Goal: Information Seeking & Learning: Learn about a topic

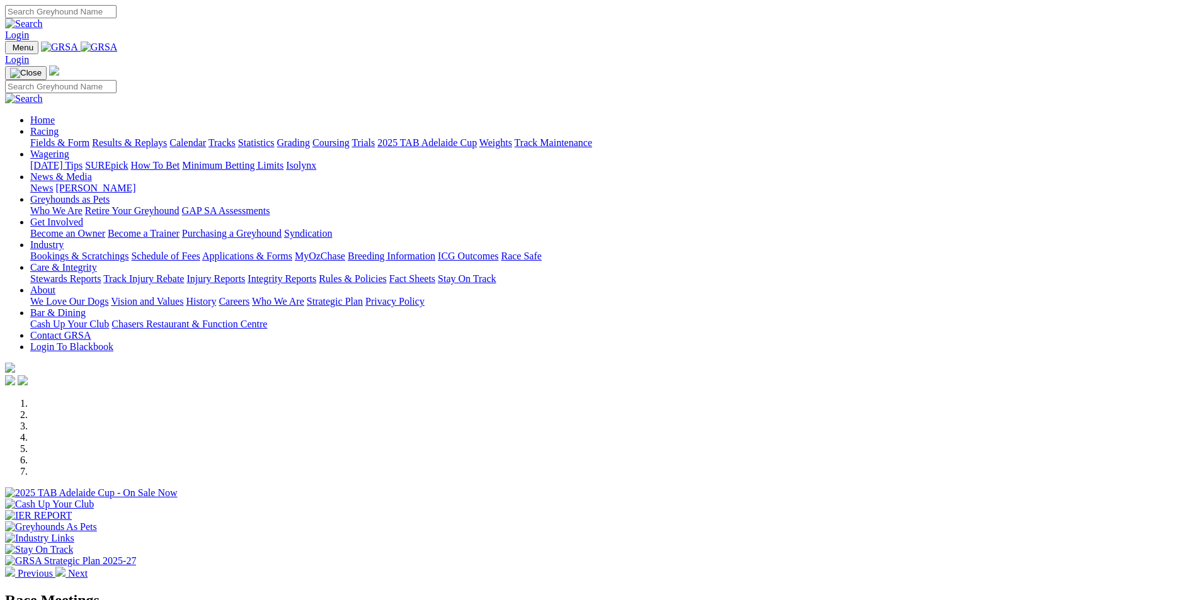
click at [59, 126] on link "Racing" at bounding box center [44, 131] width 28 height 11
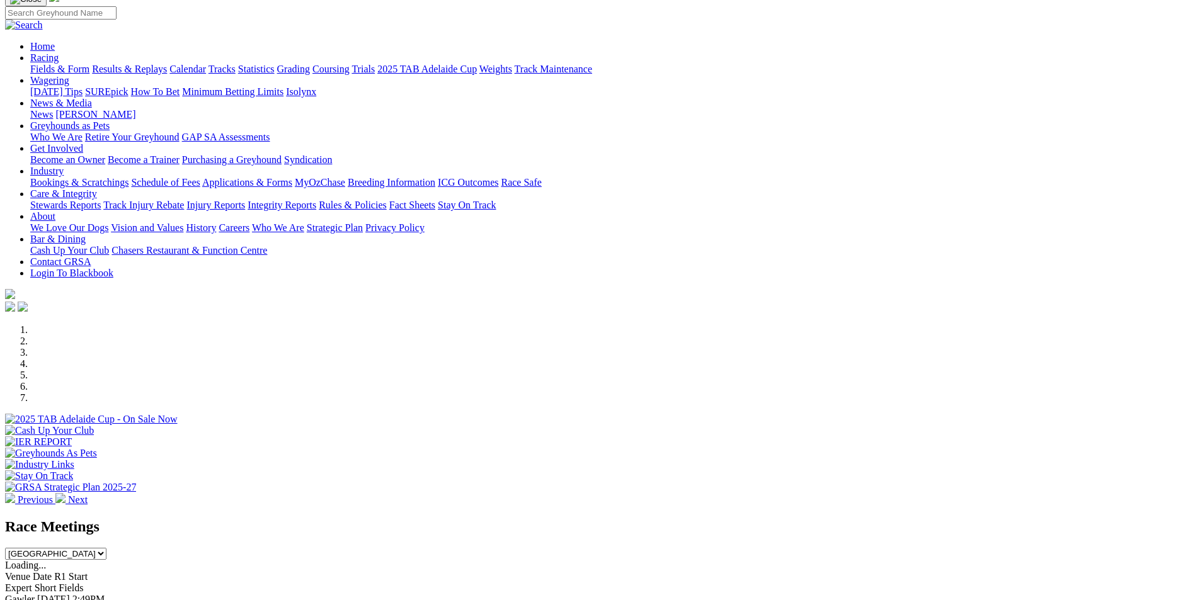
scroll to position [189, 0]
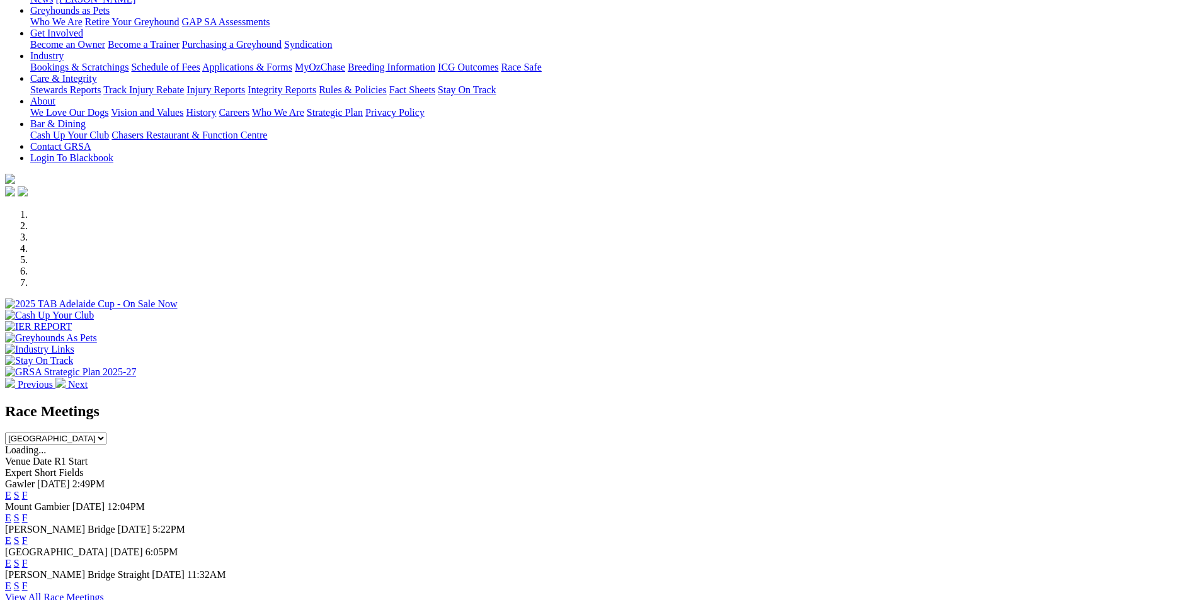
click at [106, 433] on select "South Australia New South Wales Northern Territory Queensland Tasmania Victoria…" at bounding box center [55, 439] width 101 height 12
select select "QLD"
click at [106, 433] on select "South Australia New South Wales Northern Territory Queensland Tasmania Victoria…" at bounding box center [55, 439] width 101 height 12
click at [11, 490] on link "E" at bounding box center [8, 495] width 6 height 11
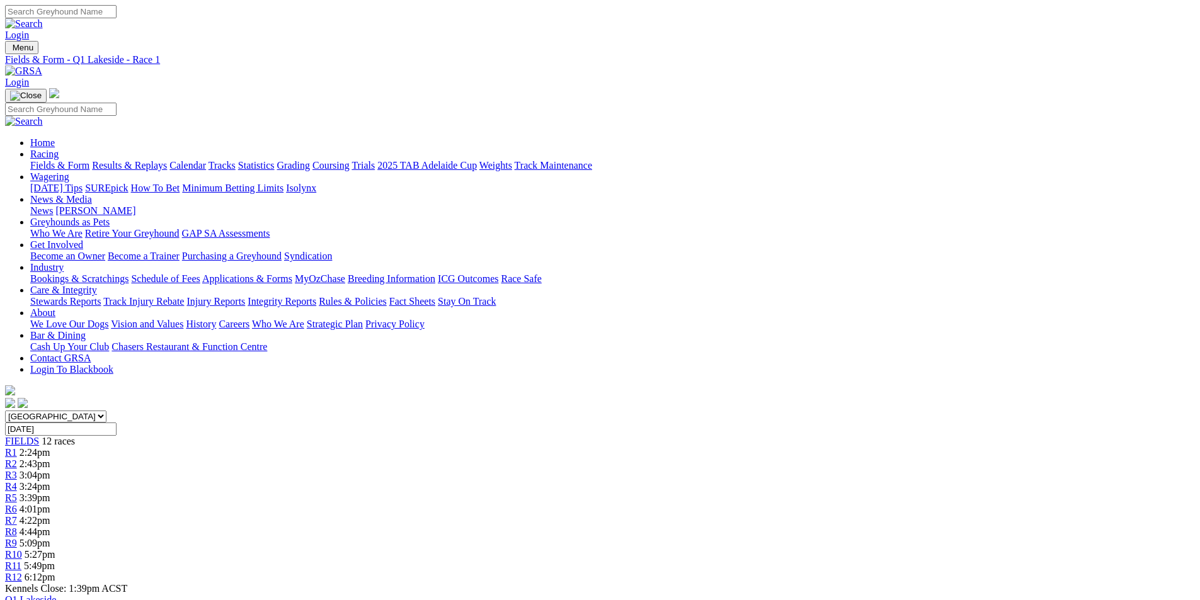
click at [17, 470] on span "R3" at bounding box center [11, 475] width 12 height 11
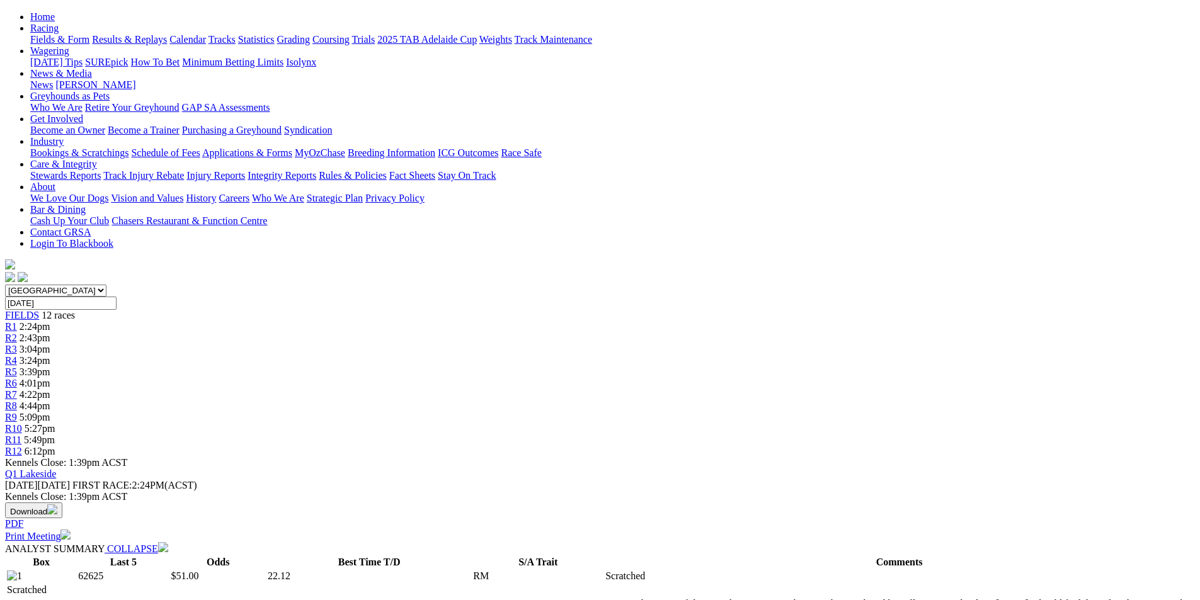
scroll to position [126, 0]
click at [158, 543] on span "COLLAPSE" at bounding box center [132, 548] width 51 height 11
select select "10"
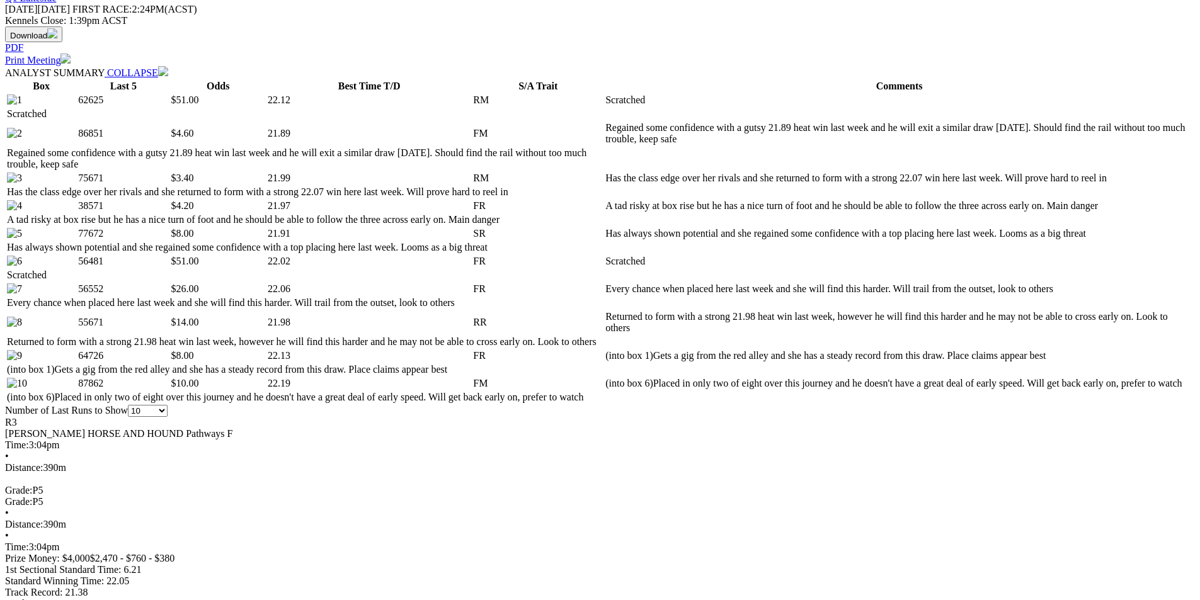
scroll to position [630, 0]
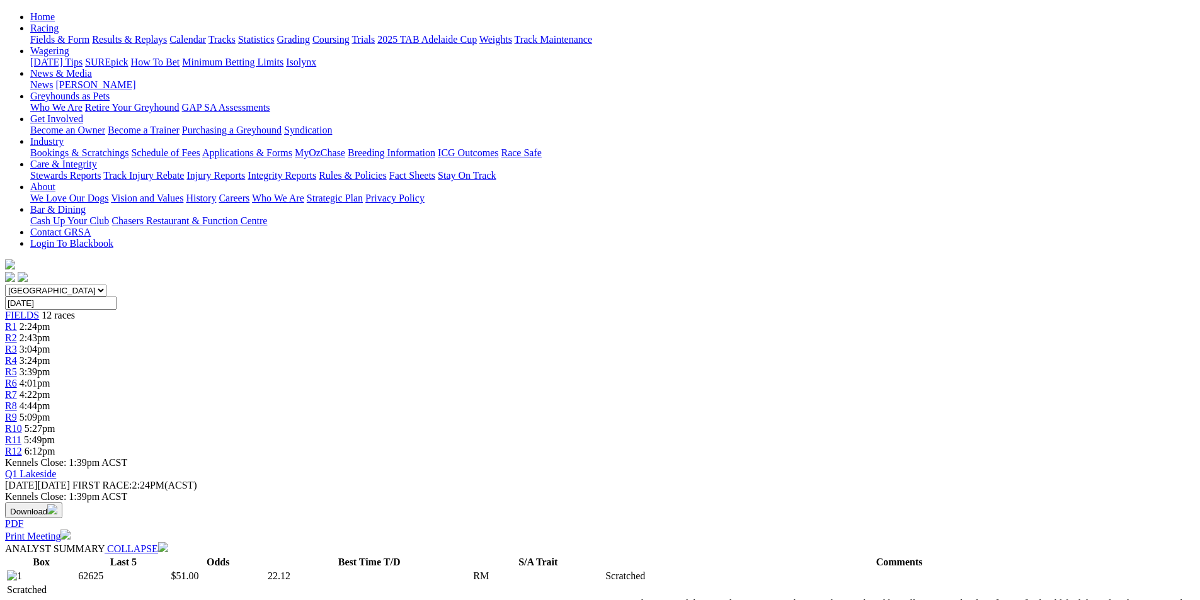
scroll to position [0, 0]
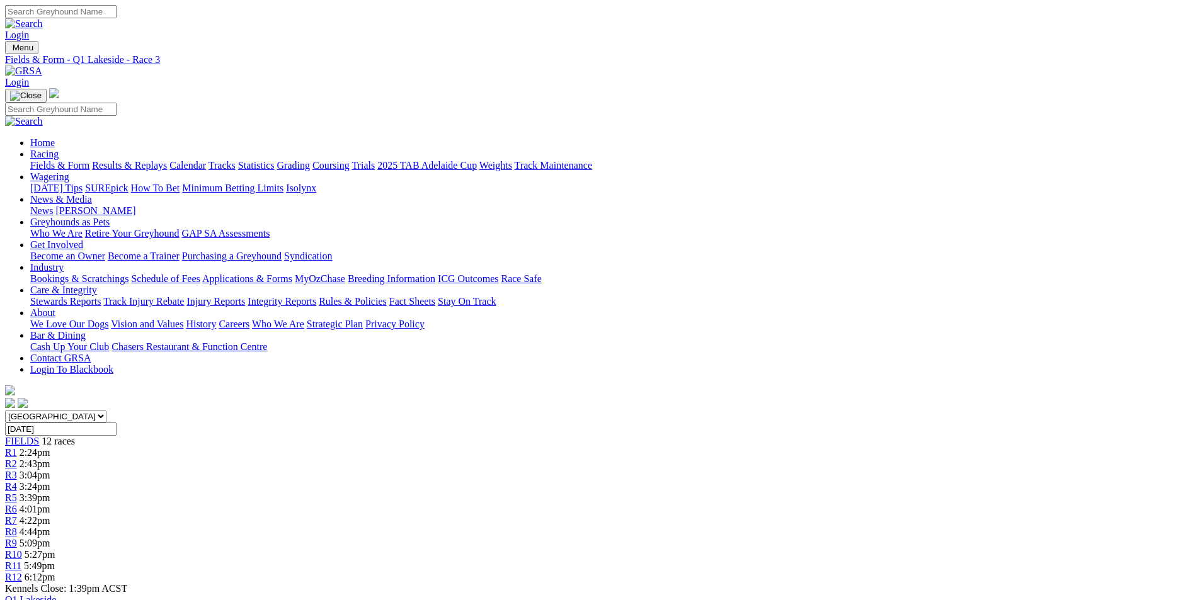
click at [491, 481] on div "R4 3:24pm" at bounding box center [599, 486] width 1189 height 11
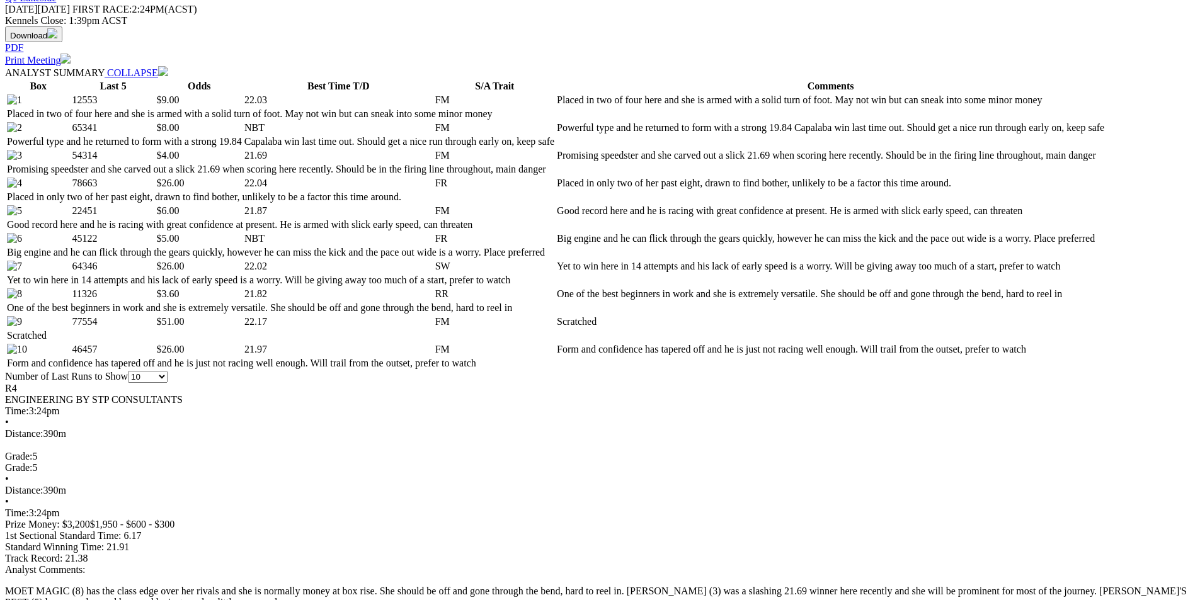
scroll to position [630, 0]
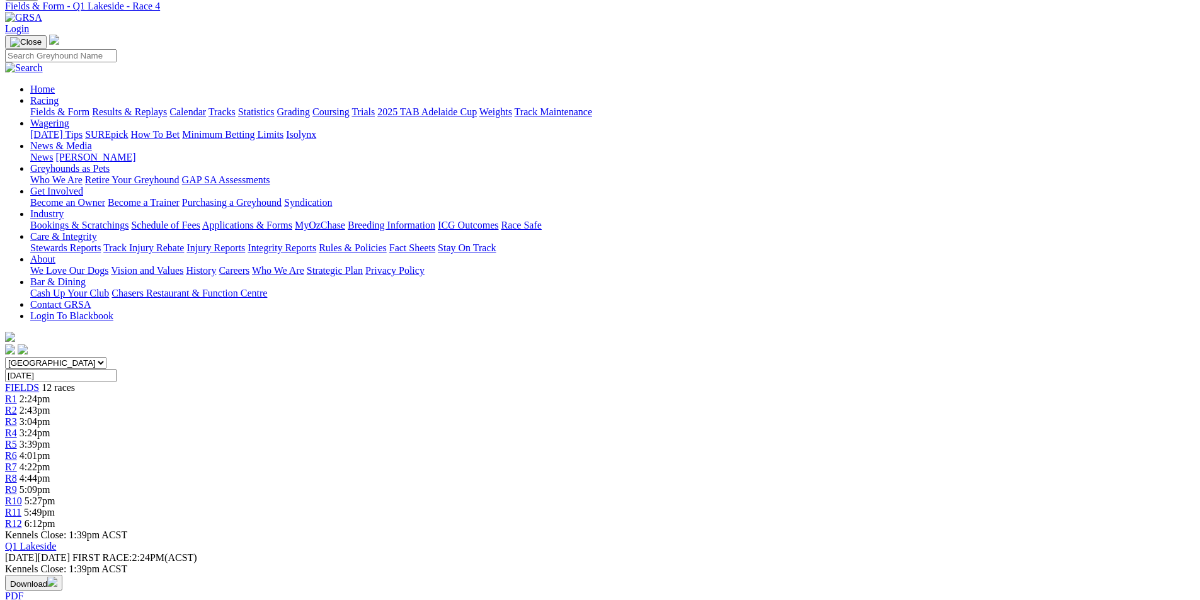
scroll to position [0, 0]
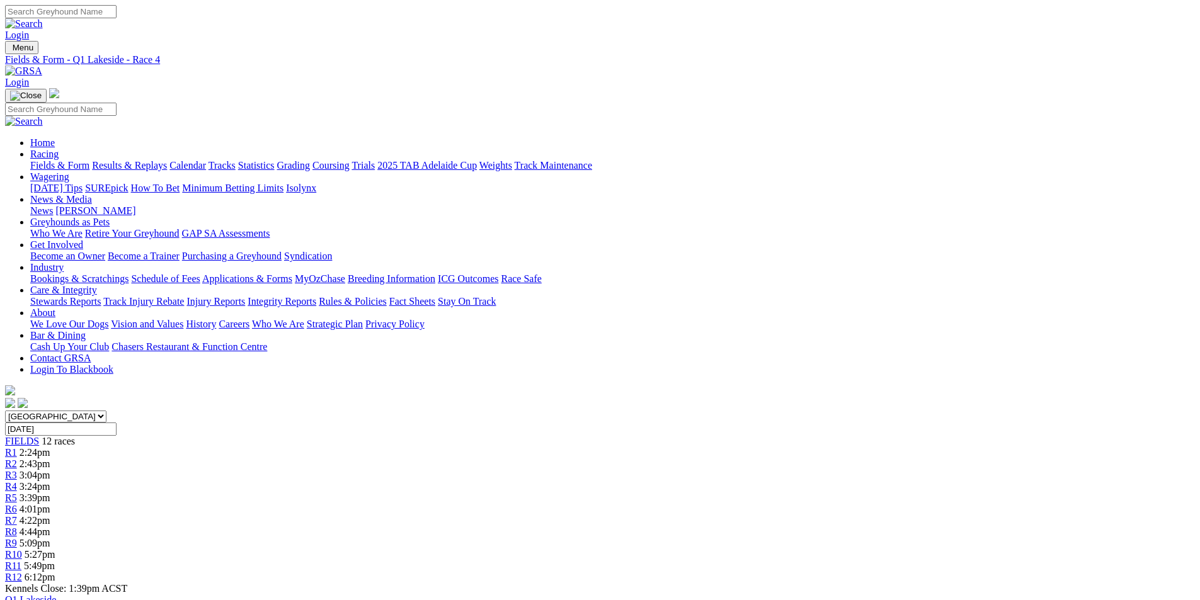
click at [17, 492] on span "R5" at bounding box center [11, 497] width 12 height 11
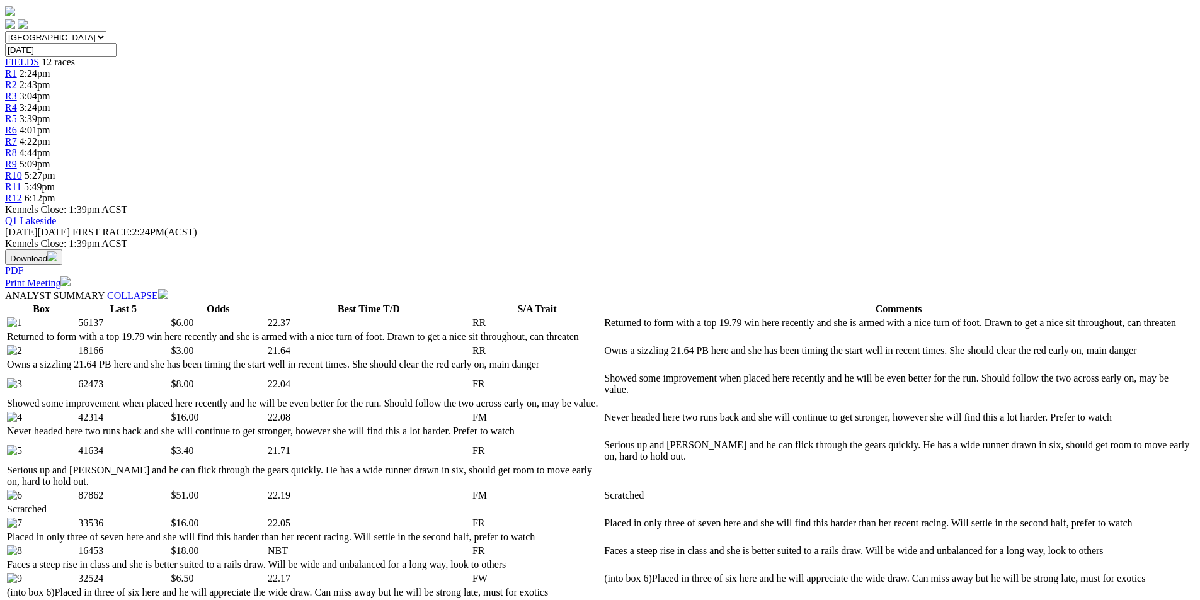
scroll to position [504, 0]
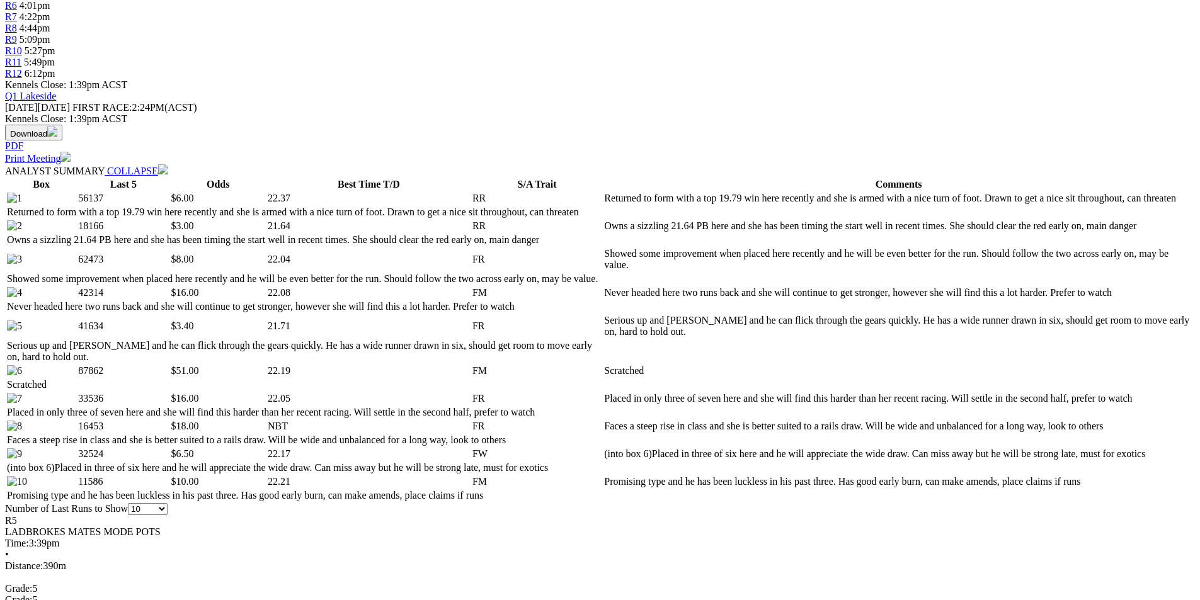
drag, startPoint x: 977, startPoint y: 407, endPoint x: 897, endPoint y: 381, distance: 84.2
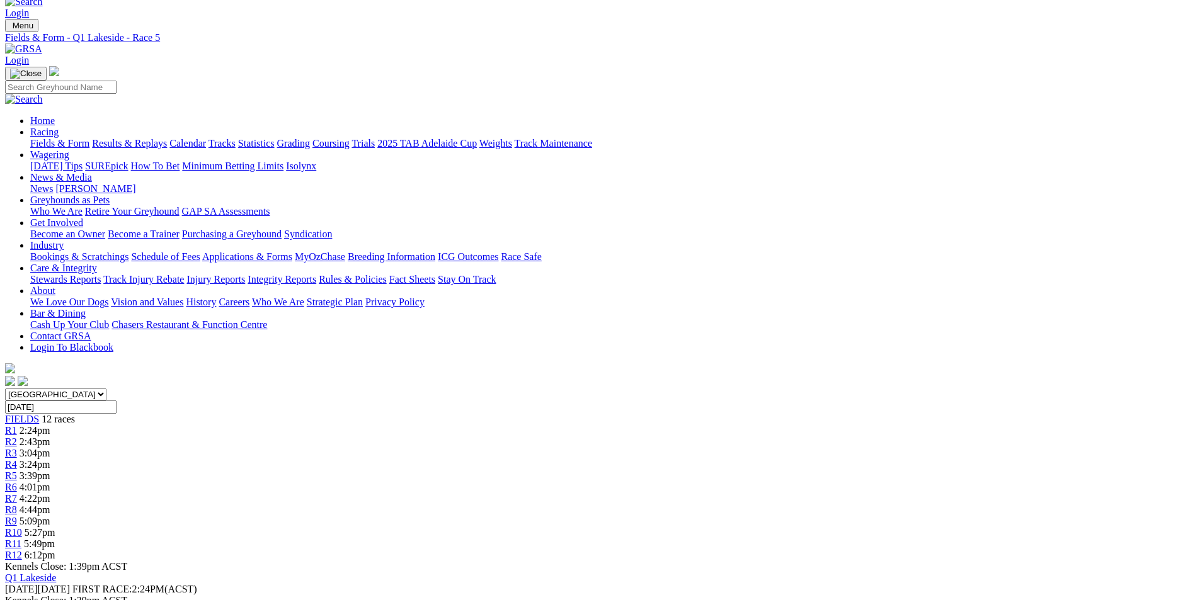
scroll to position [0, 0]
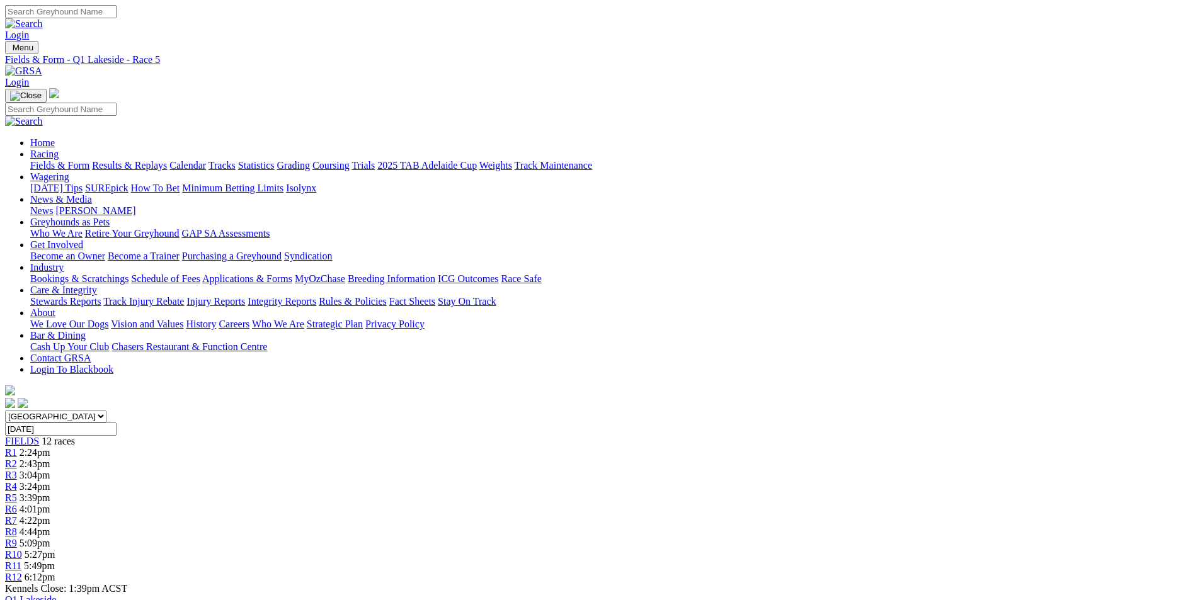
click at [17, 504] on span "R6" at bounding box center [11, 509] width 12 height 11
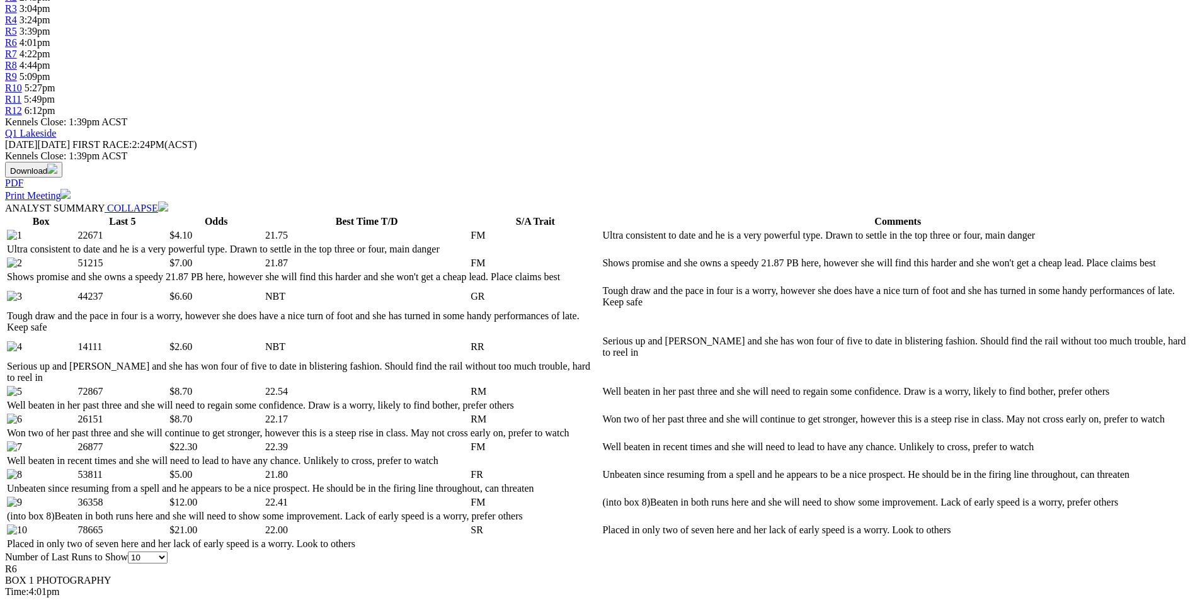
scroll to position [504, 0]
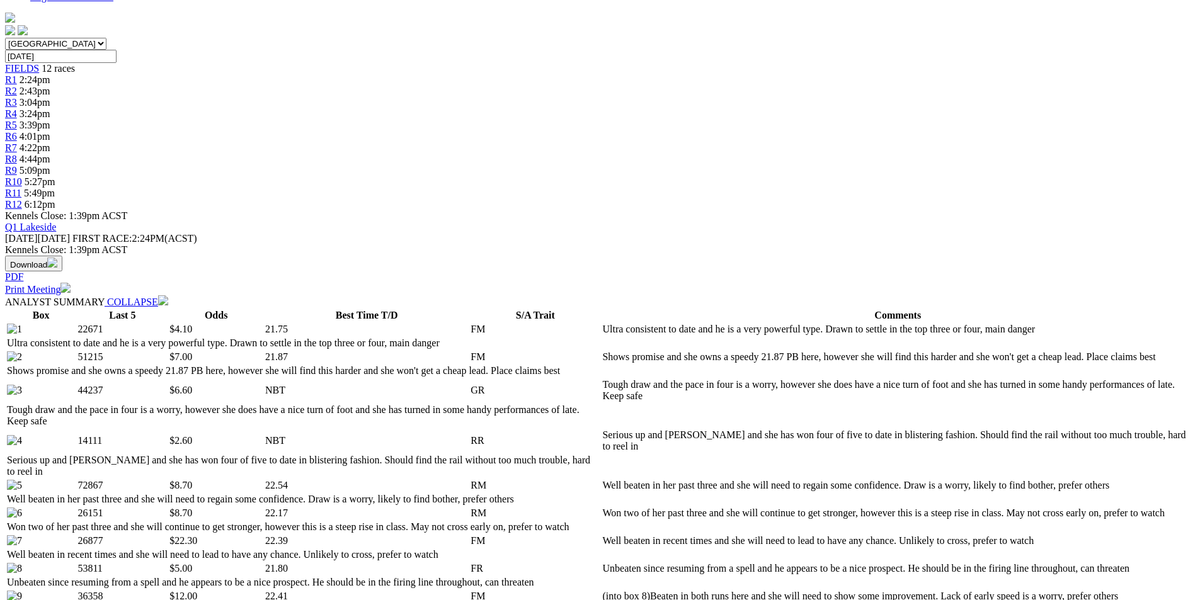
scroll to position [126, 0]
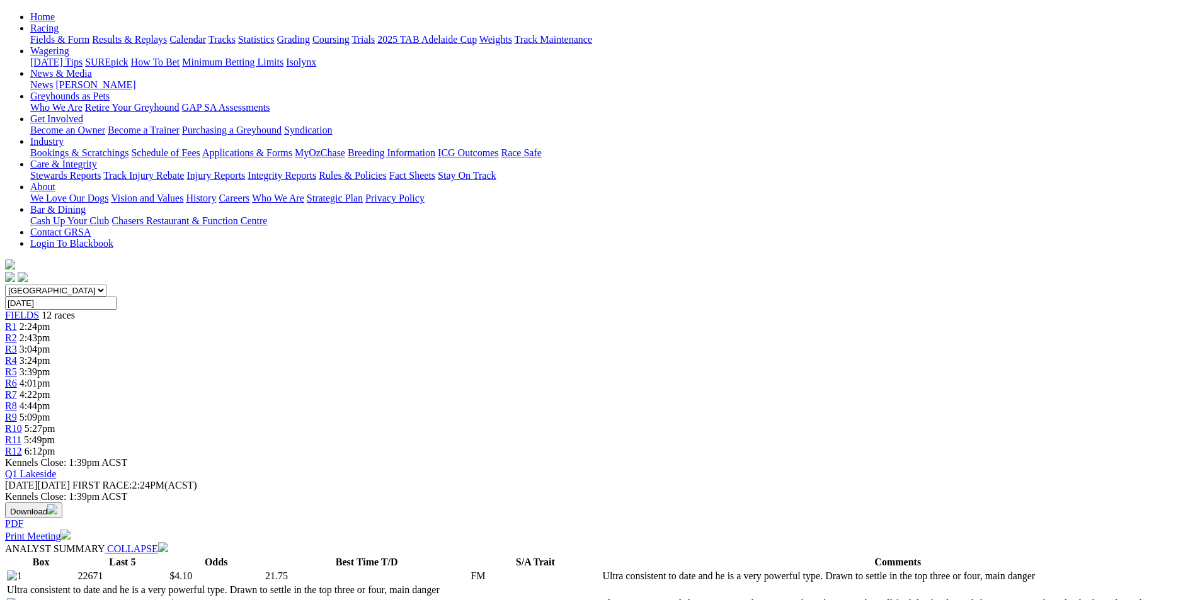
click at [17, 389] on link "R7" at bounding box center [11, 394] width 12 height 11
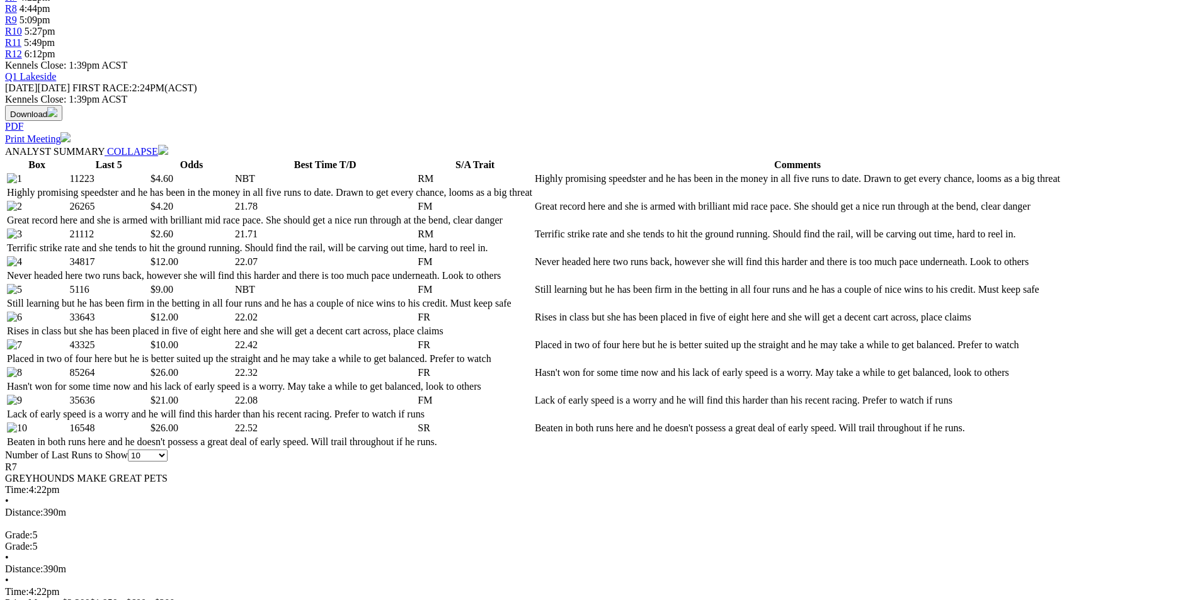
scroll to position [567, 0]
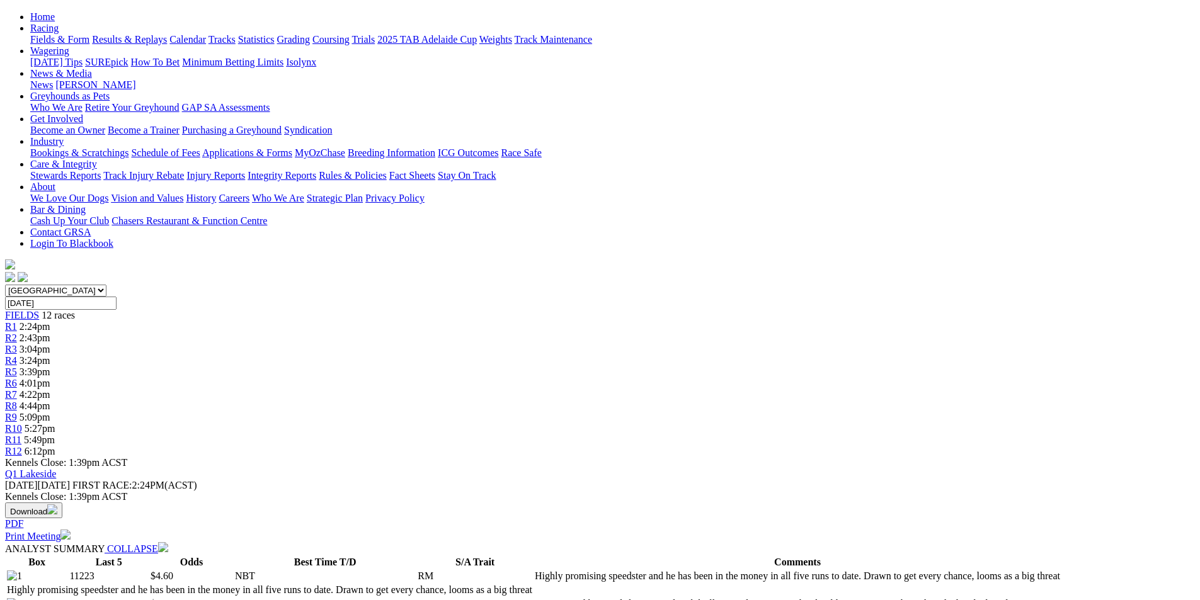
scroll to position [0, 0]
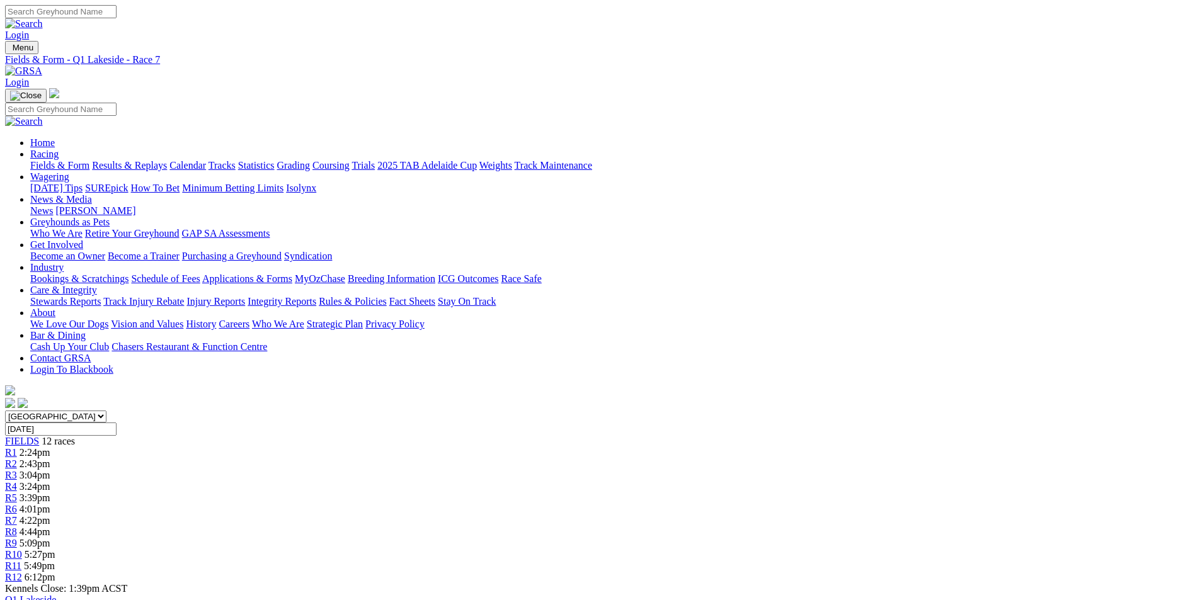
click at [17, 526] on link "R8" at bounding box center [11, 531] width 12 height 11
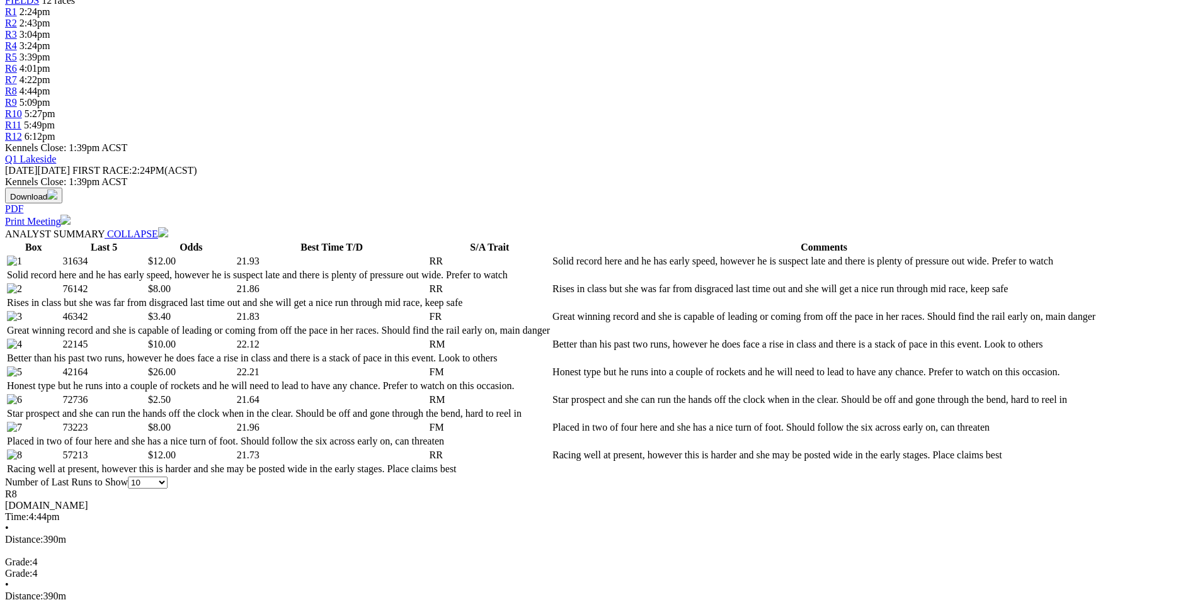
scroll to position [504, 0]
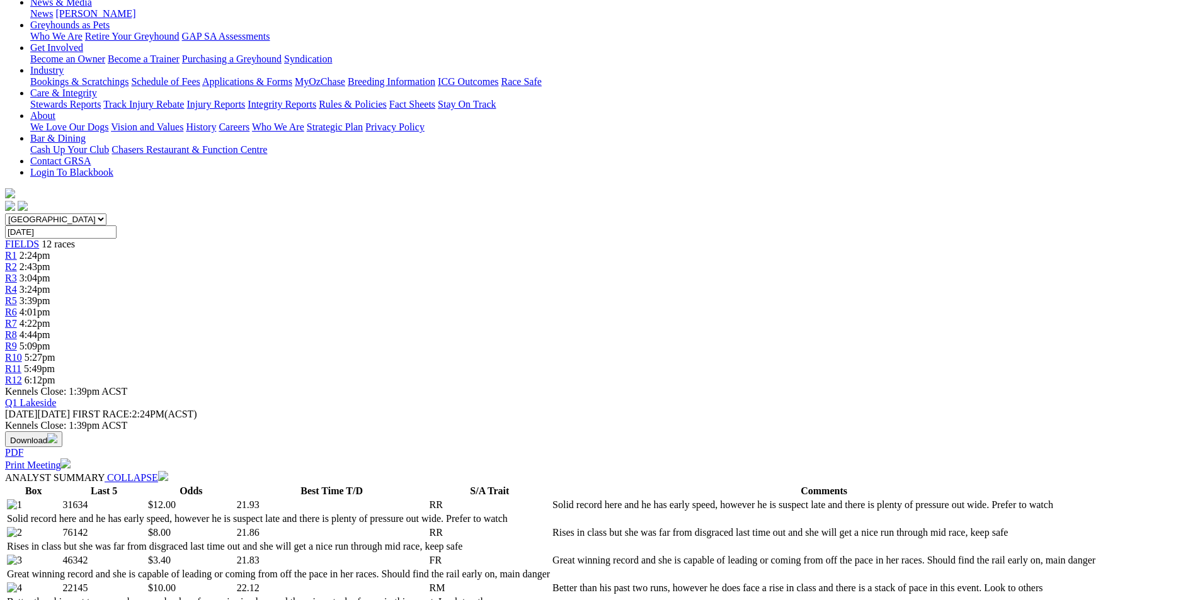
scroll to position [0, 0]
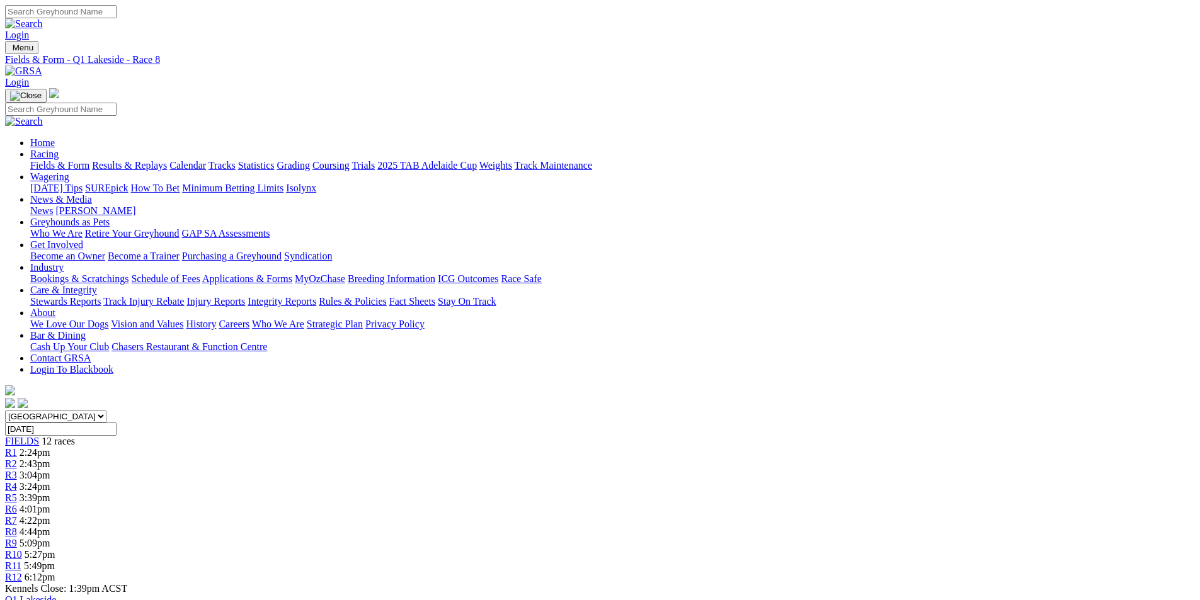
click at [17, 538] on link "R9" at bounding box center [11, 543] width 12 height 11
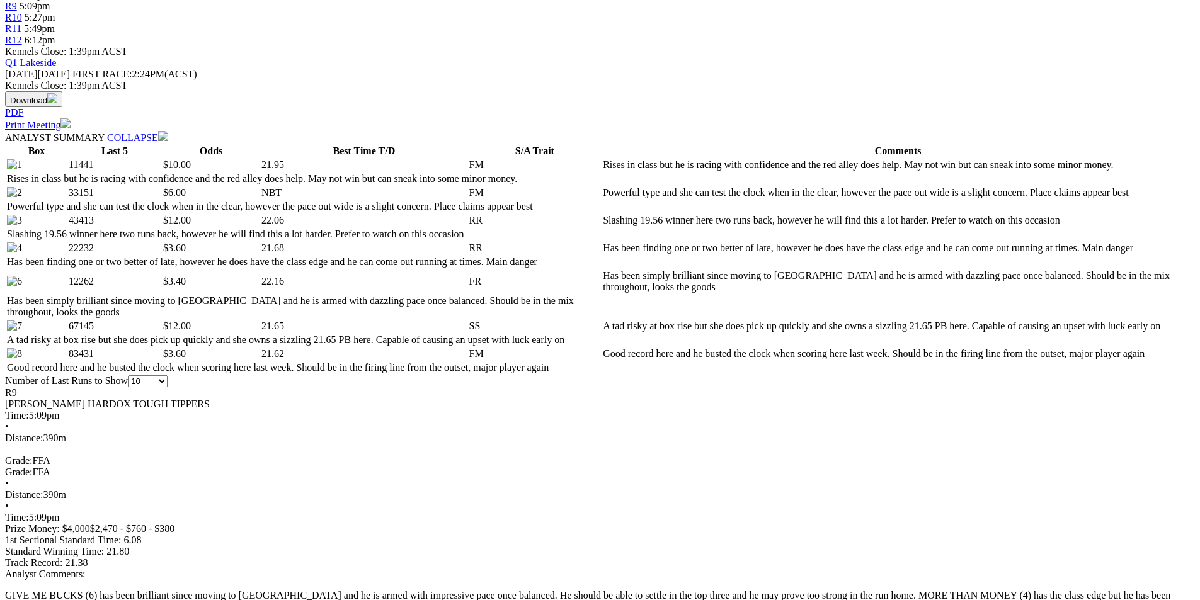
scroll to position [567, 0]
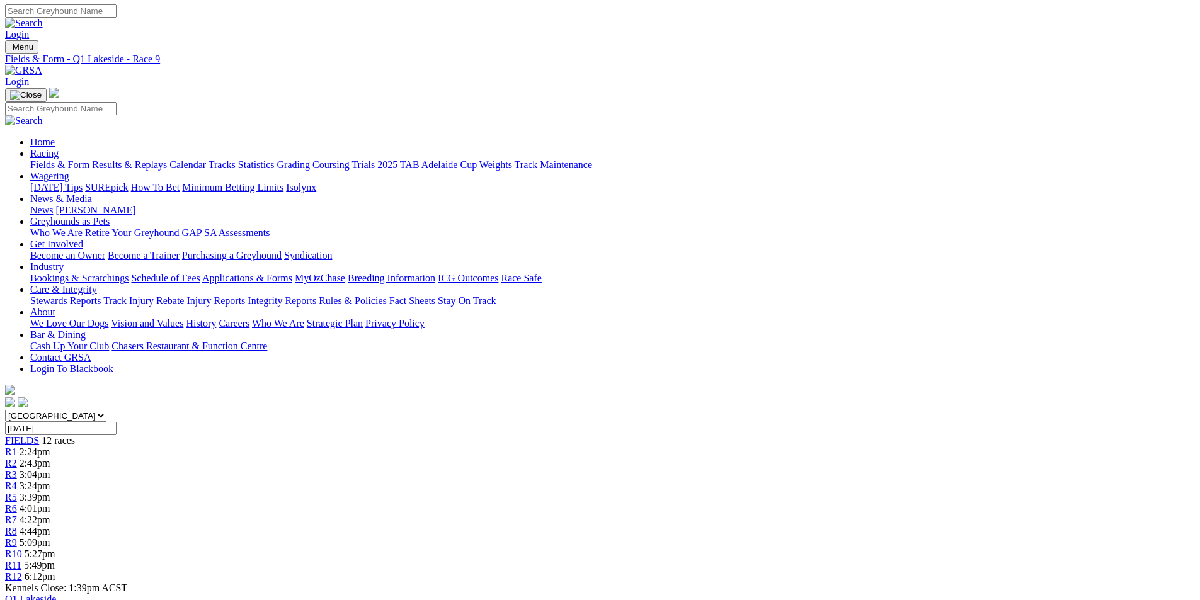
scroll to position [0, 0]
click at [22, 549] on span "R10" at bounding box center [13, 554] width 17 height 11
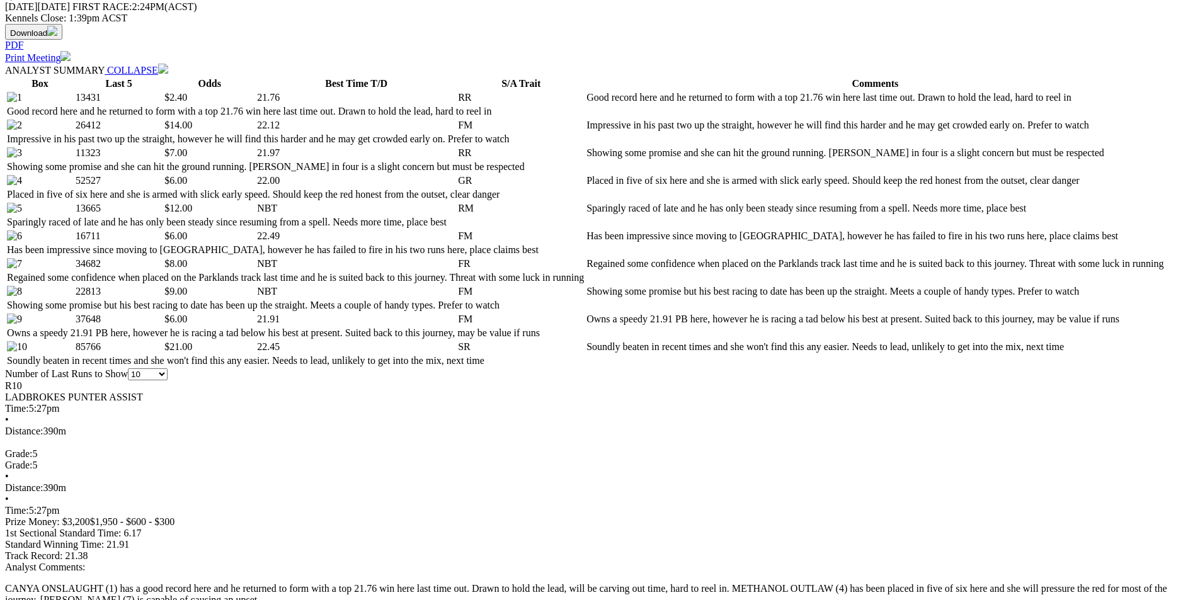
scroll to position [630, 0]
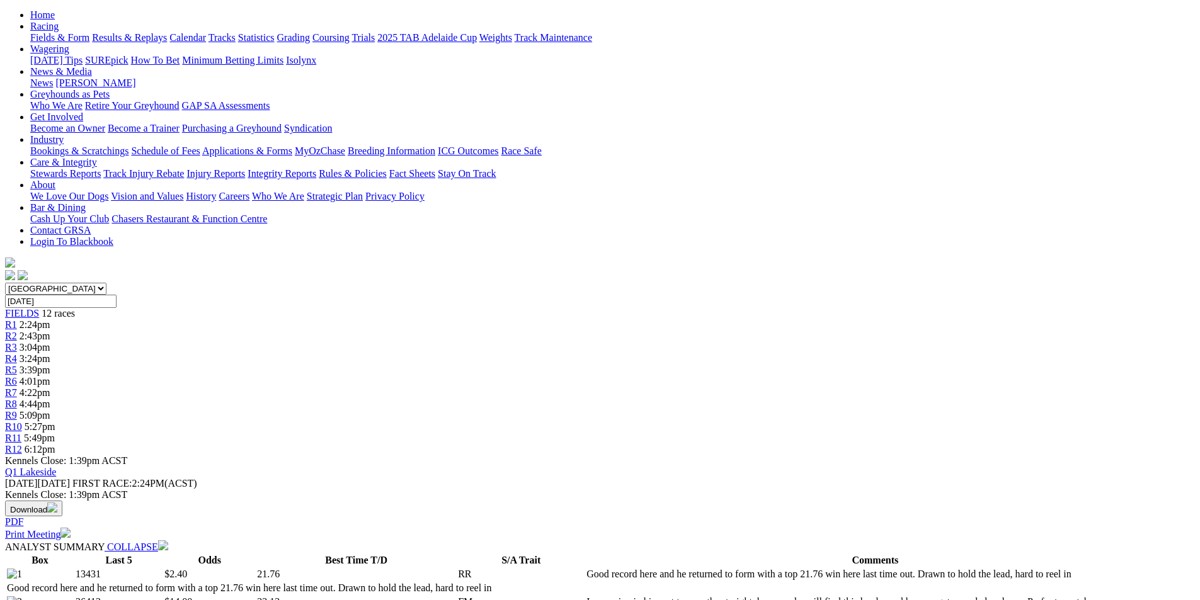
scroll to position [0, 0]
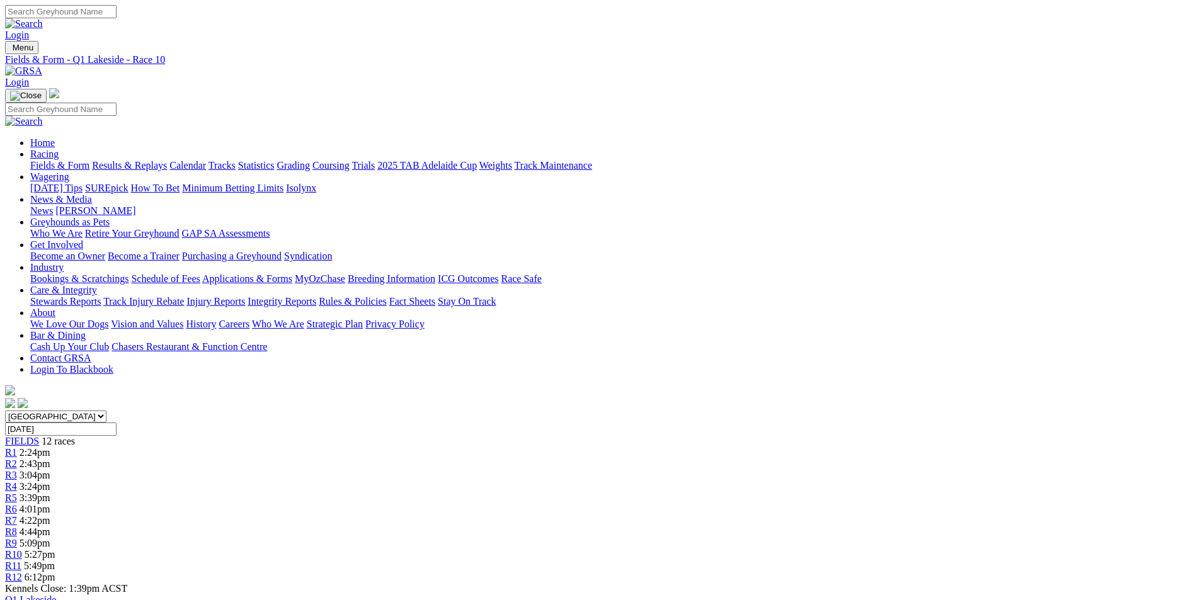
click at [904, 560] on div "R11 5:49pm" at bounding box center [599, 565] width 1189 height 11
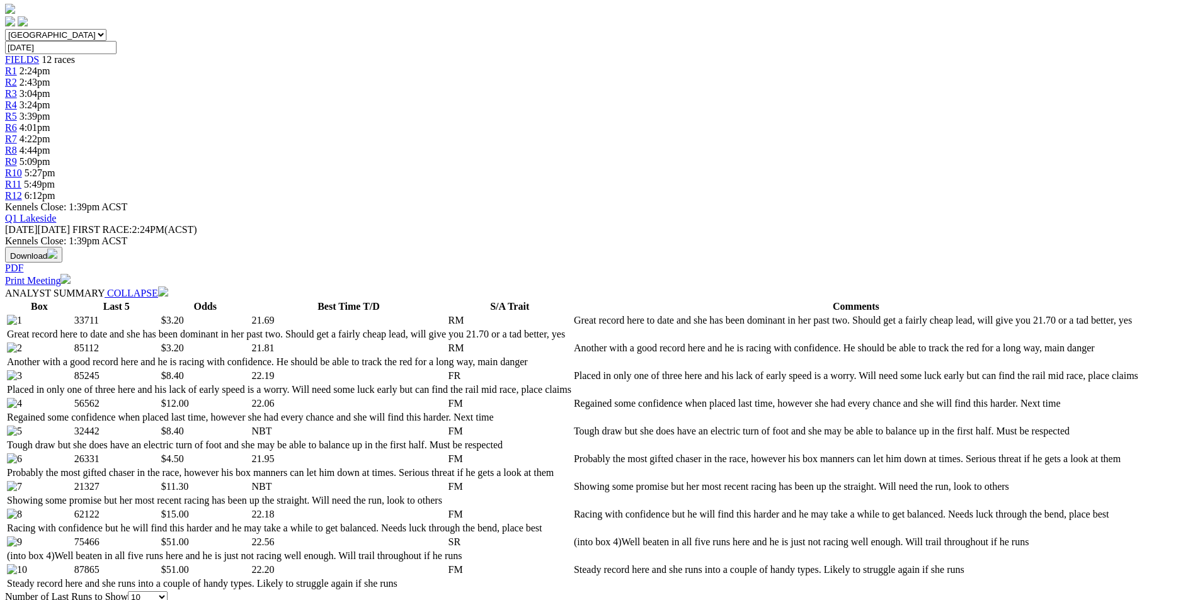
scroll to position [567, 0]
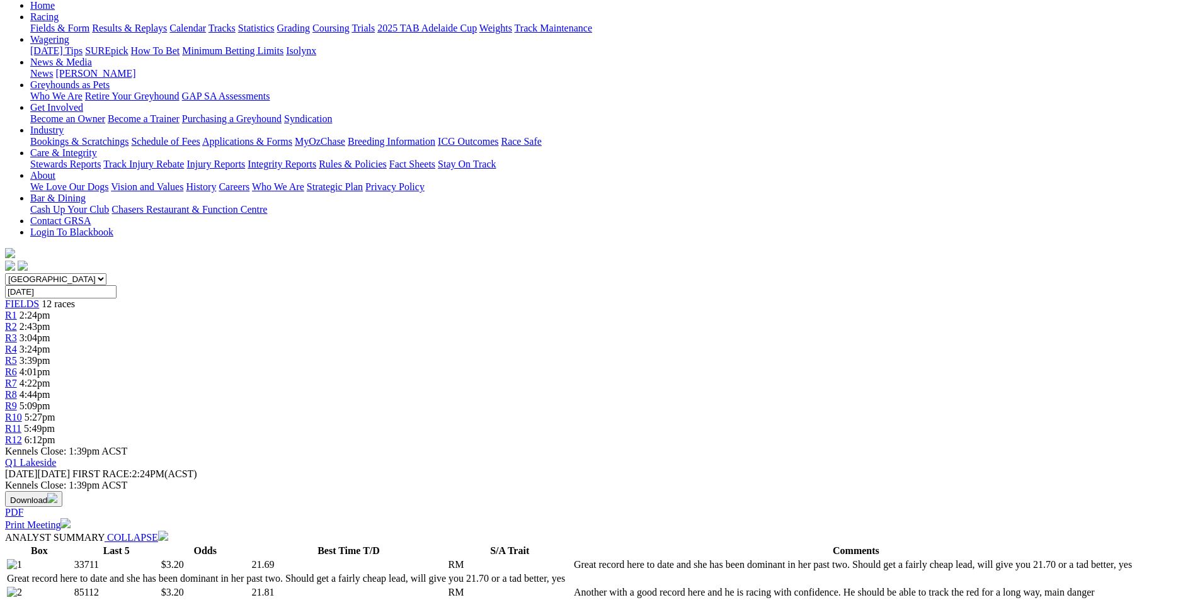
scroll to position [0, 0]
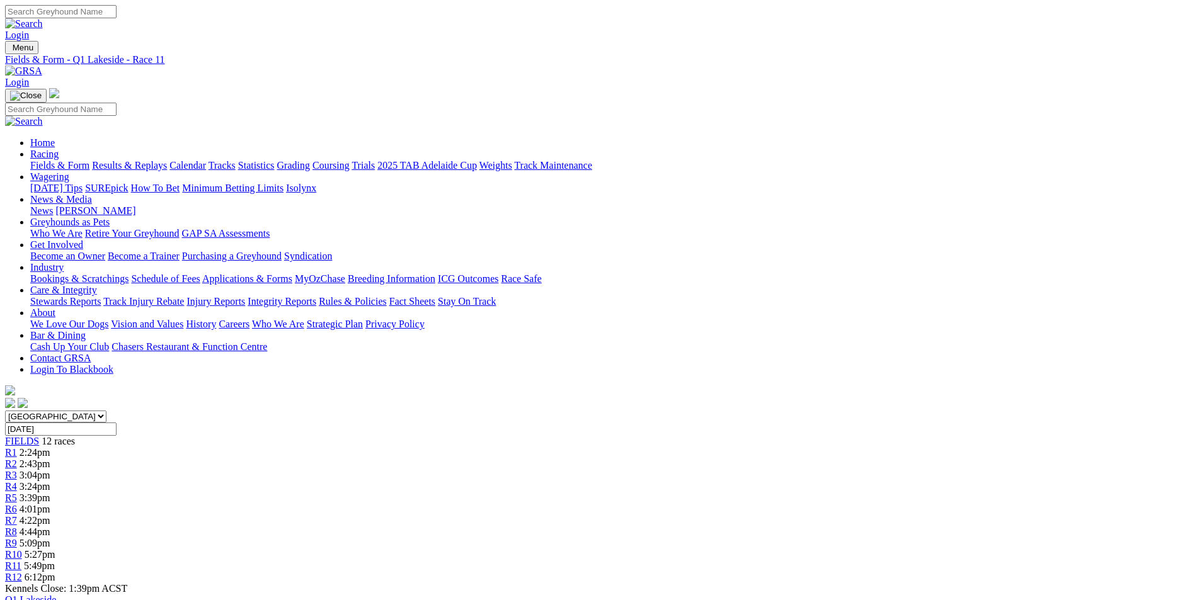
click at [22, 572] on span "R12" at bounding box center [13, 577] width 17 height 11
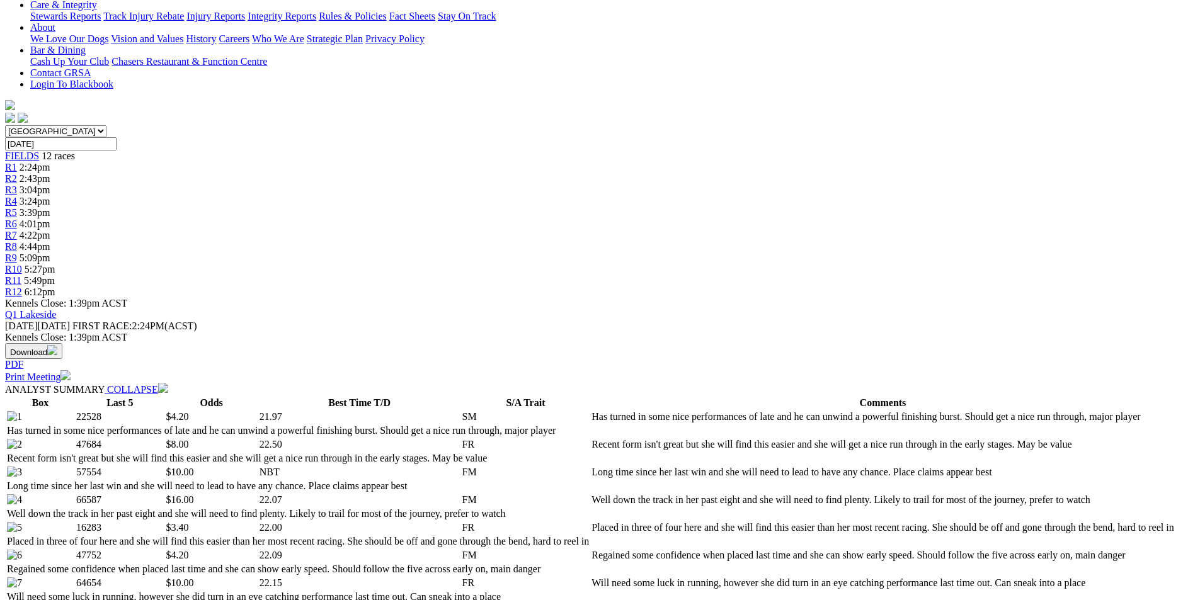
scroll to position [567, 0]
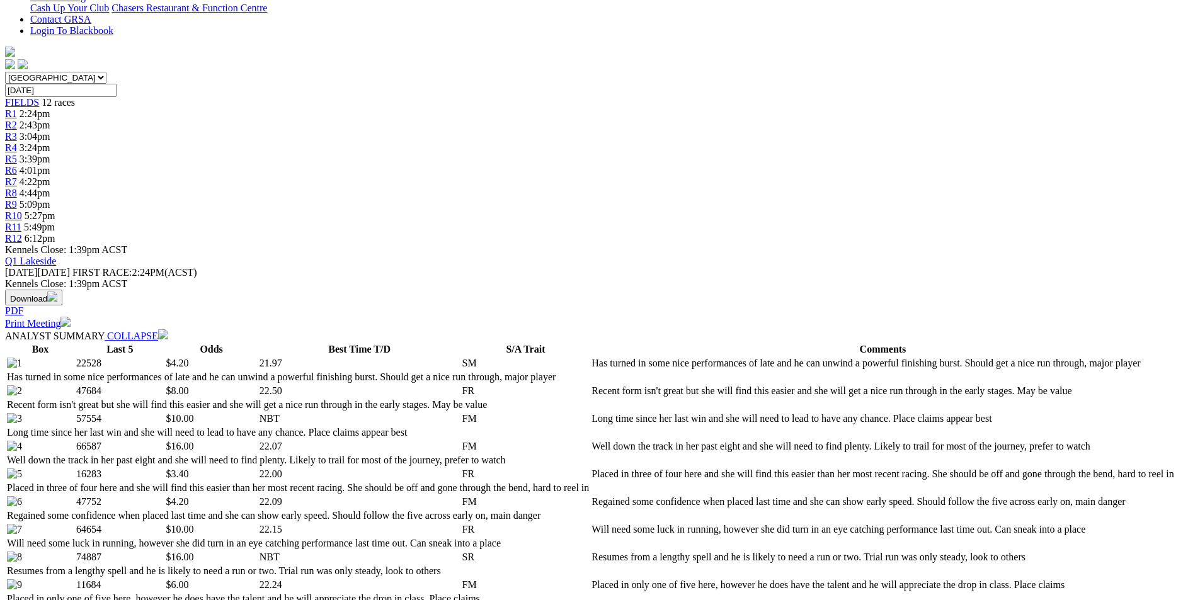
scroll to position [0, 0]
